Goal: Check status: Check status

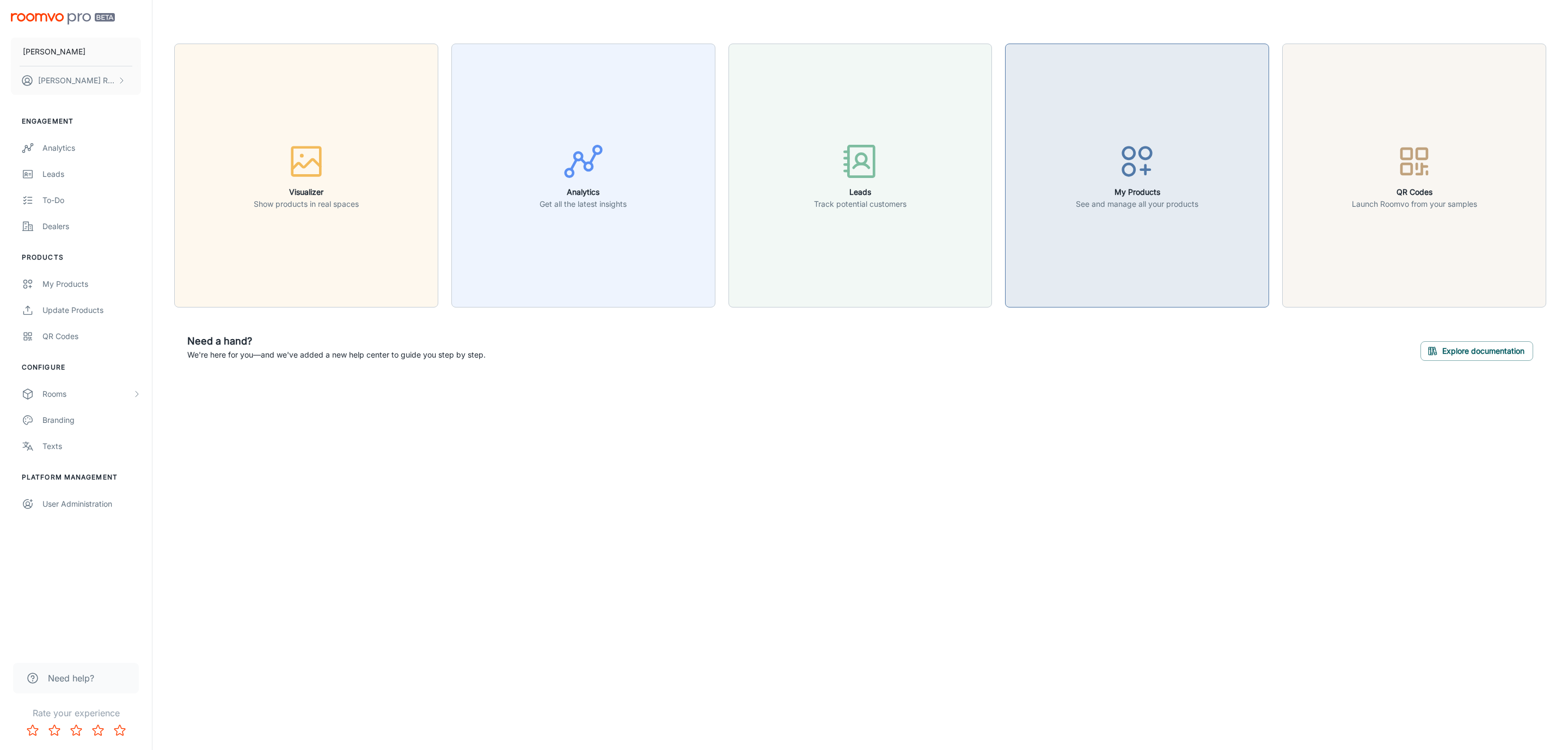
click at [1185, 190] on h6 "My Products" at bounding box center [1137, 193] width 123 height 12
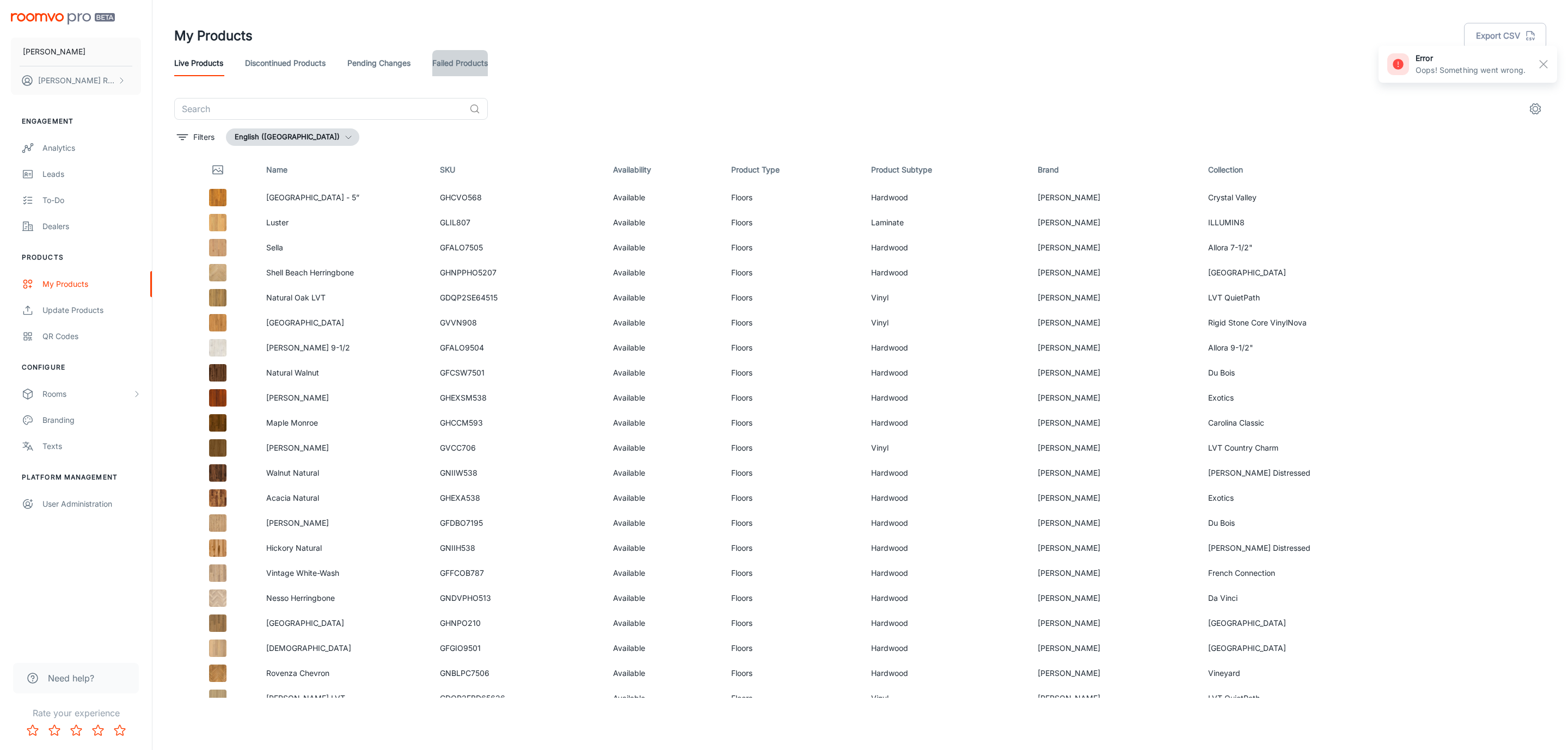
click at [470, 59] on link "Failed Products" at bounding box center [460, 63] width 56 height 26
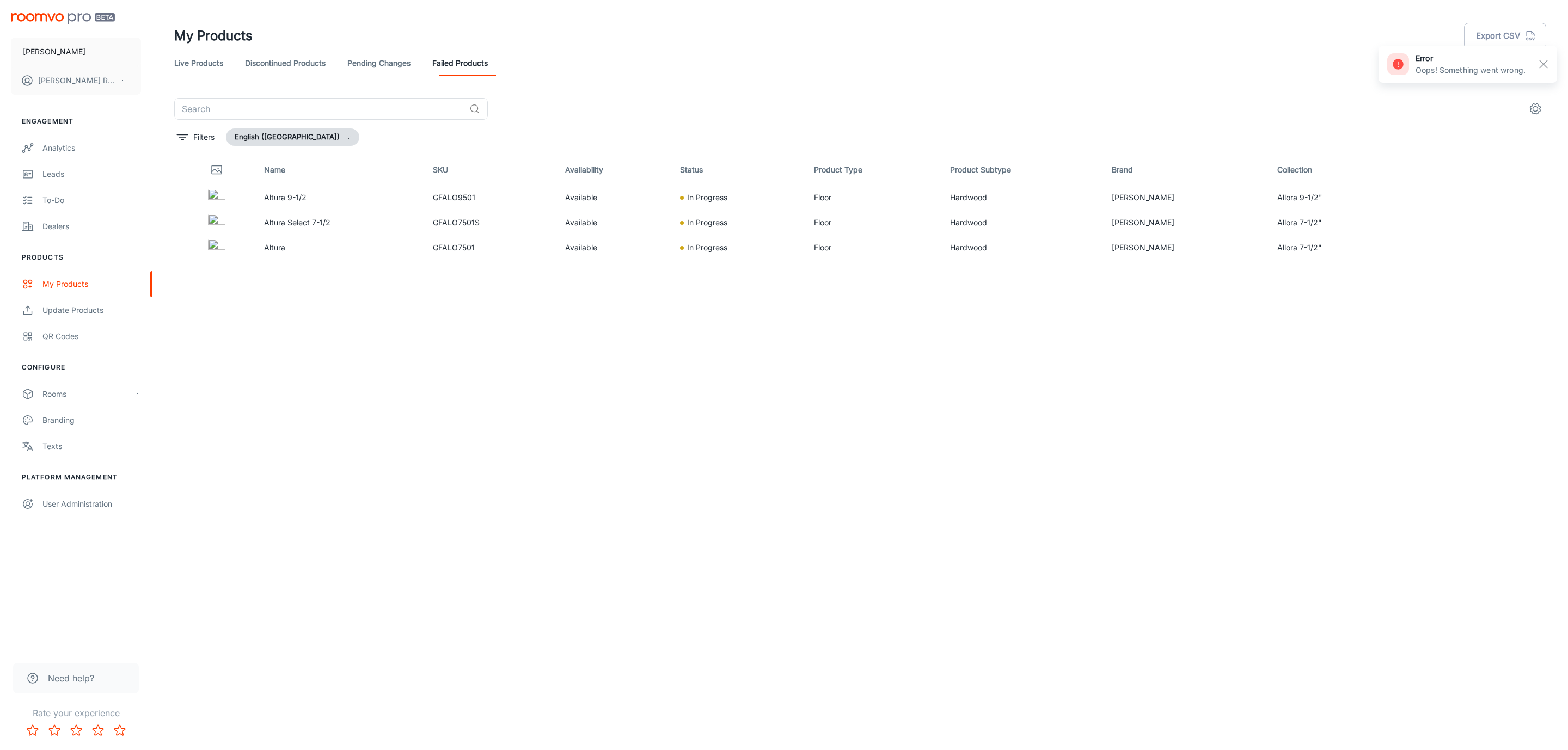
click at [382, 68] on link "Pending Changes" at bounding box center [378, 63] width 63 height 26
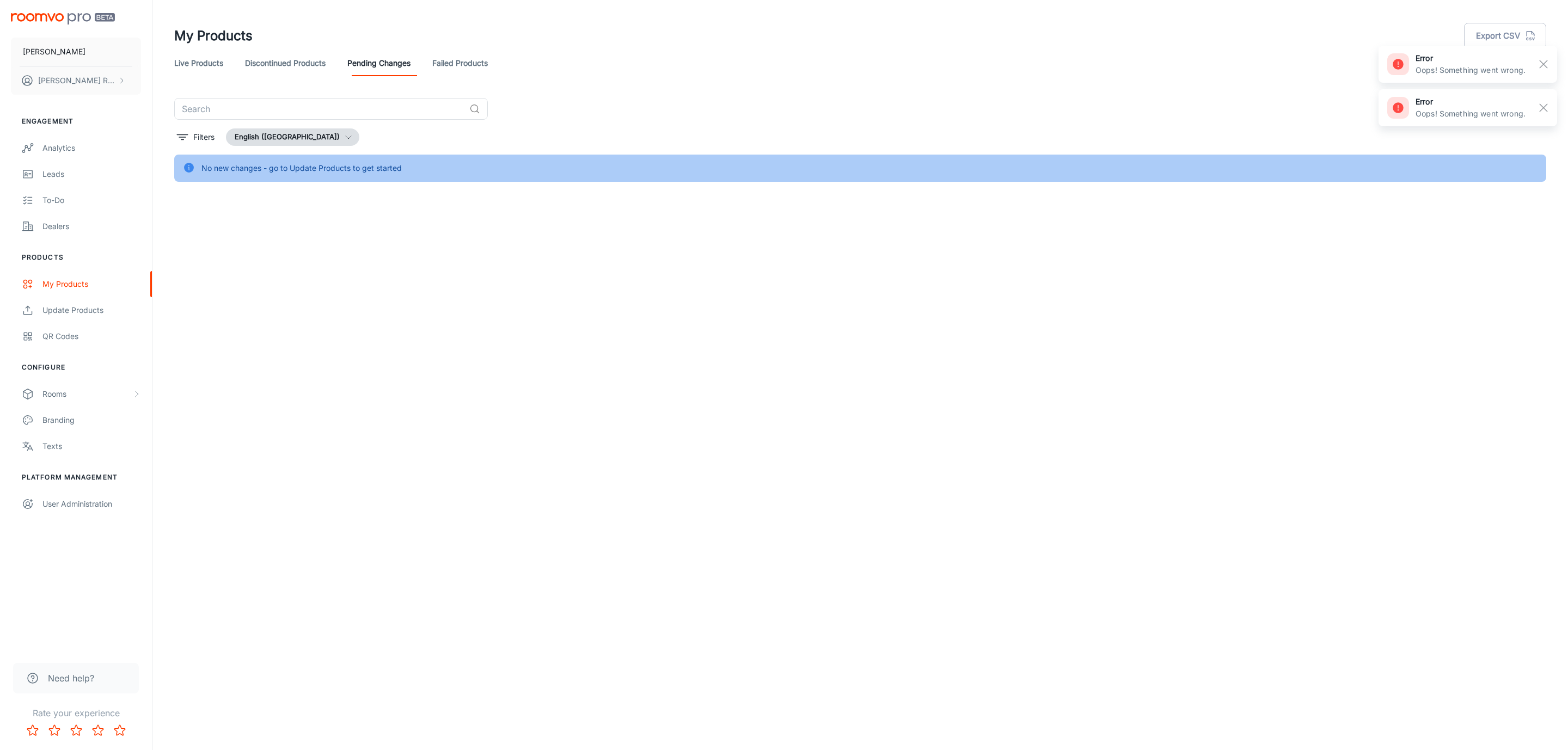
click at [448, 69] on link "Failed Products" at bounding box center [460, 63] width 56 height 26
